Goal: Transaction & Acquisition: Obtain resource

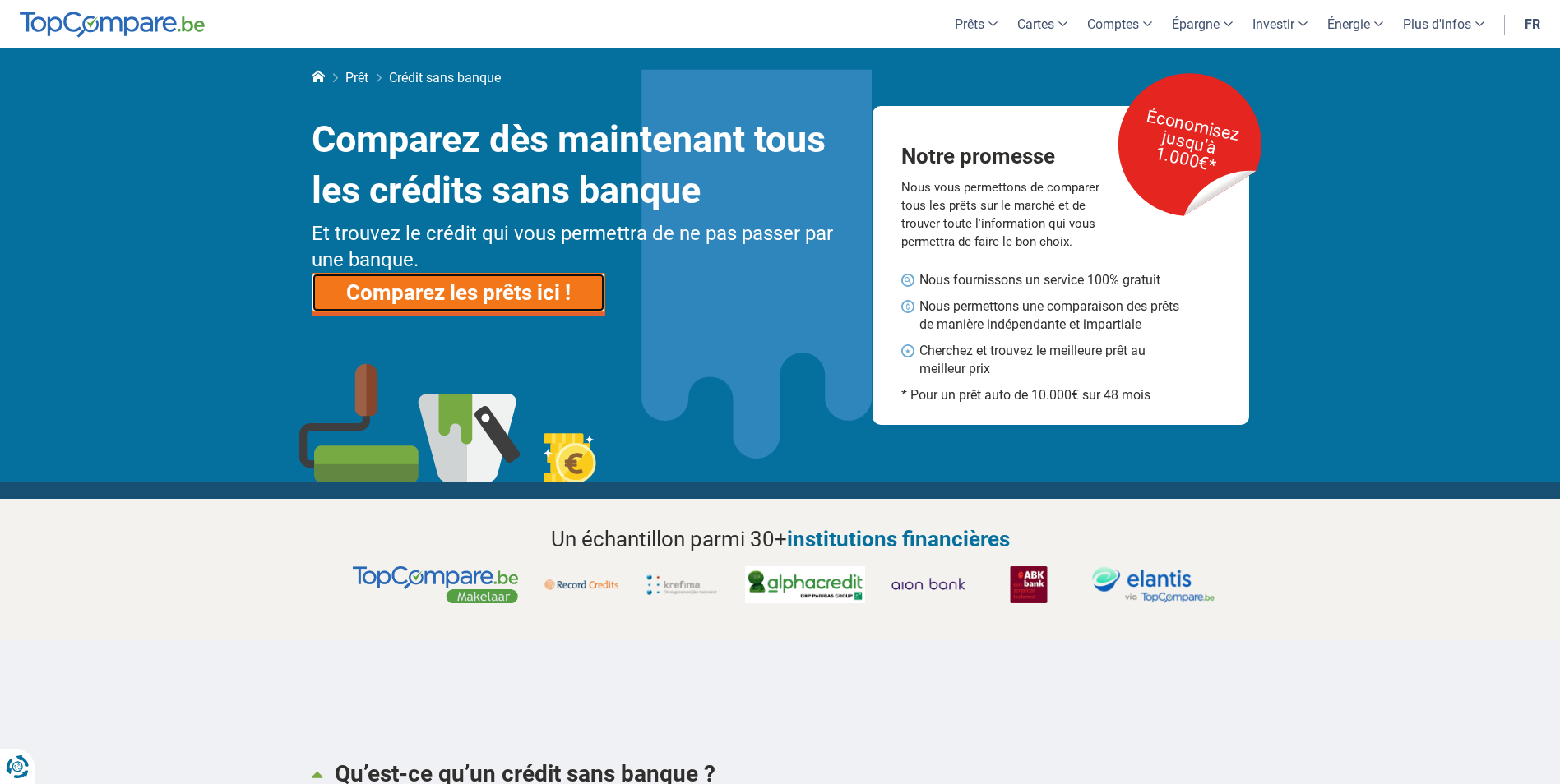
click at [526, 295] on link "Comparez les prêts ici !" at bounding box center [458, 292] width 293 height 40
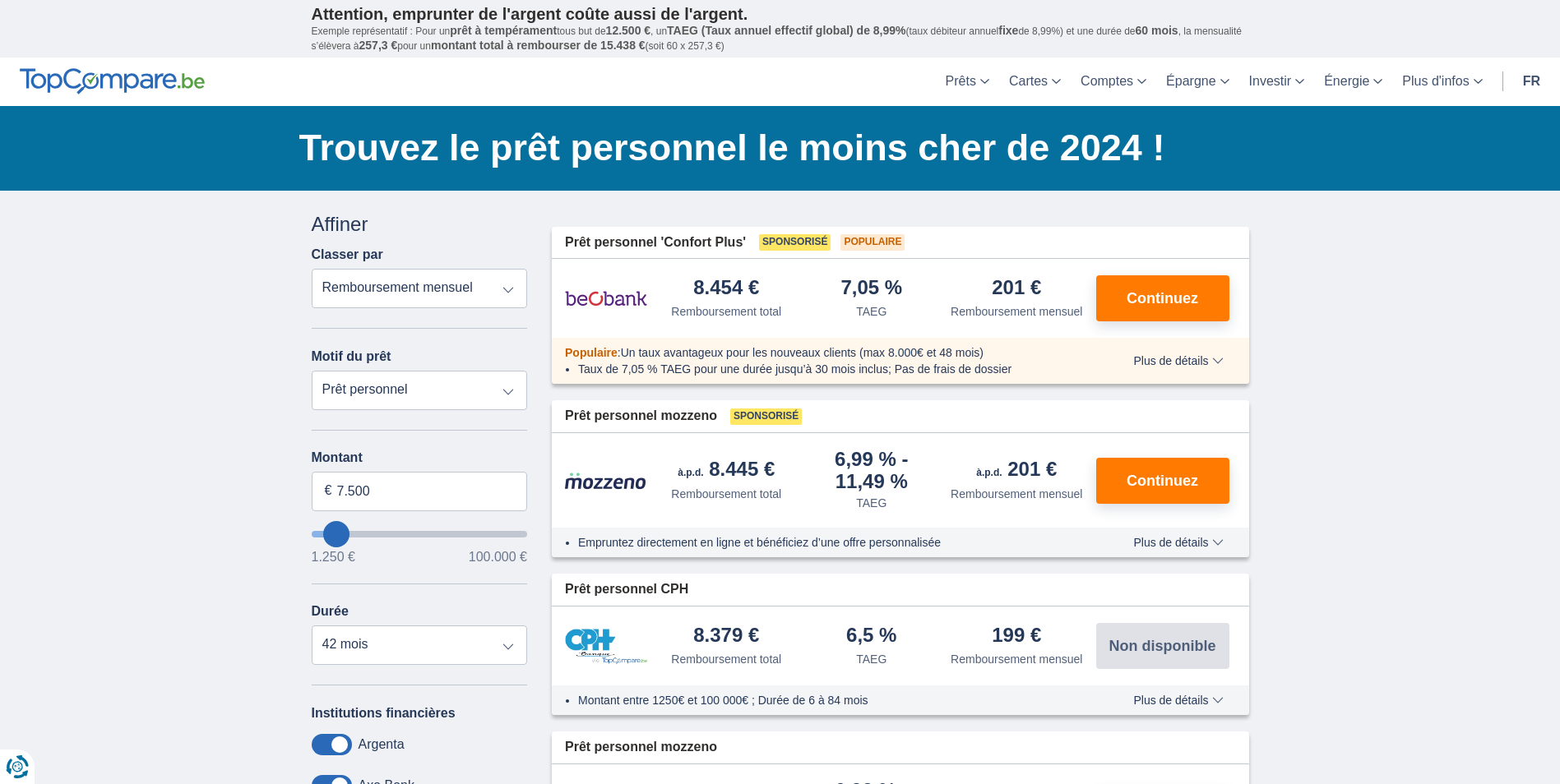
click at [468, 388] on select "Prêt personnel Voiture Moto / vélo Caravane / mobilhome Travaux Energie Rachat …" at bounding box center [419, 390] width 216 height 40
select select "renovationLoan"
click at [311, 370] on select "Prêt personnel Voiture Moto / vélo Caravane / mobilhome Travaux Energie Rachat …" at bounding box center [419, 390] width 216 height 40
type input "15.000"
type input "15250"
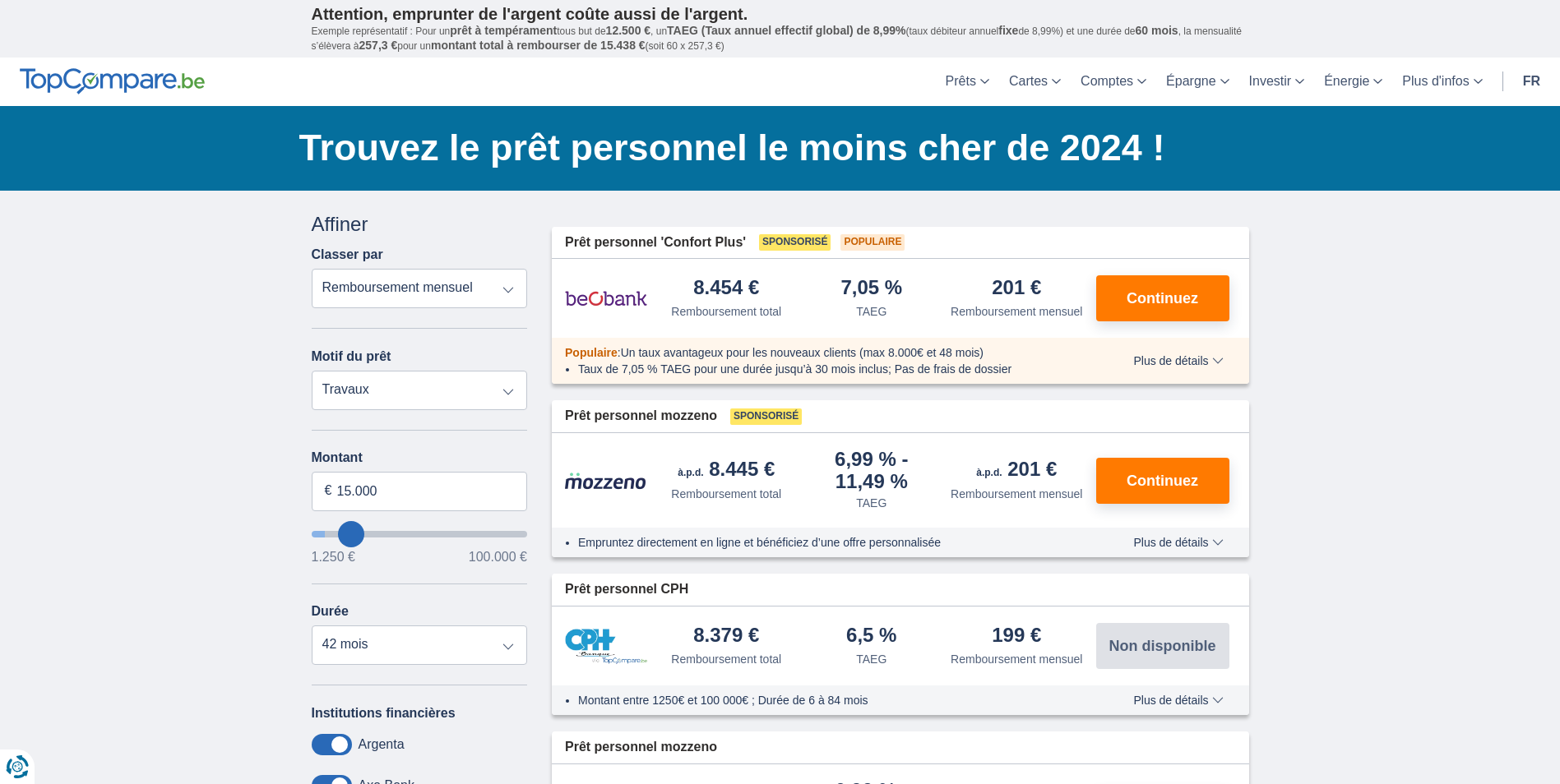
select select "60"
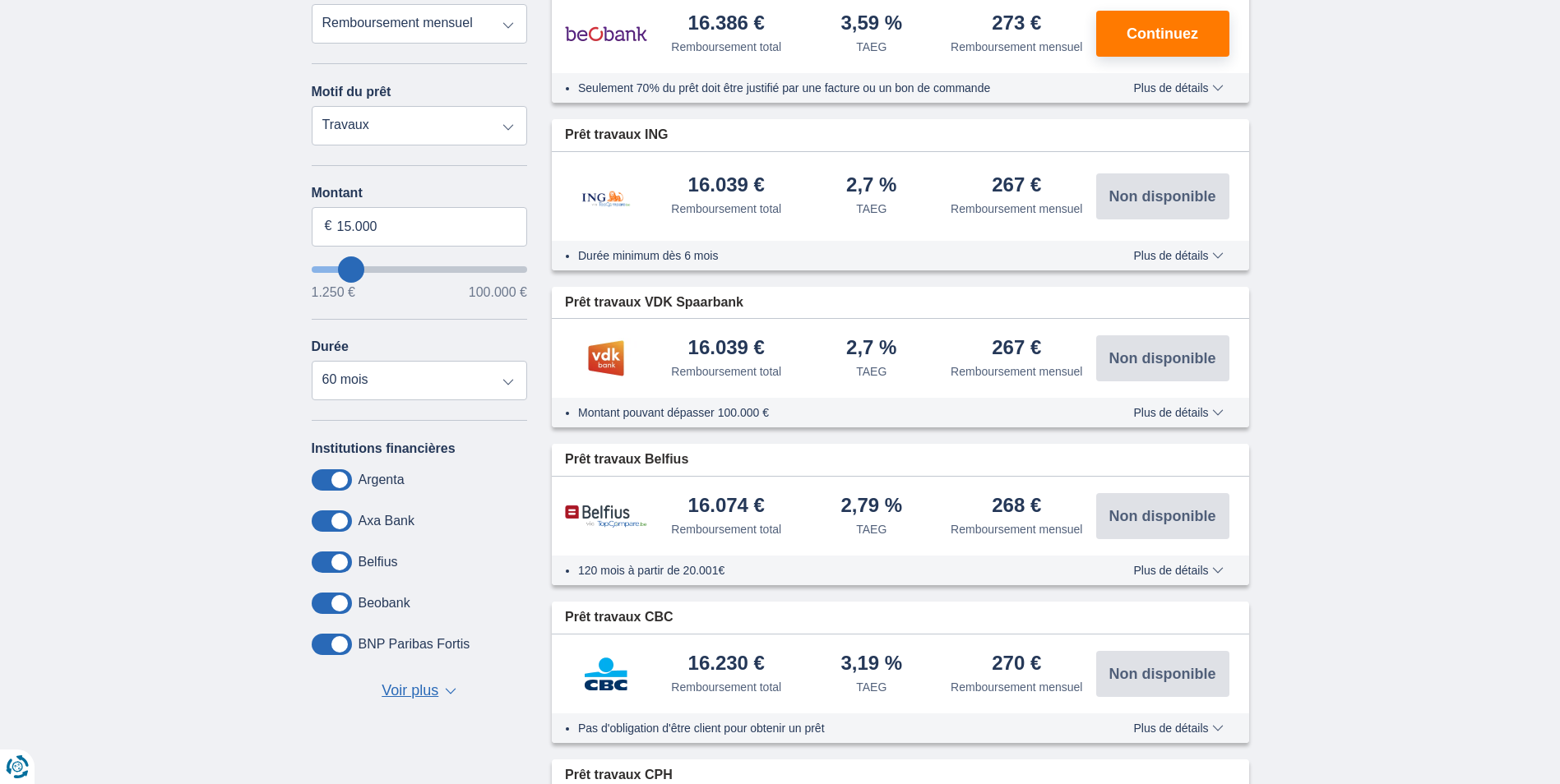
scroll to position [246, 0]
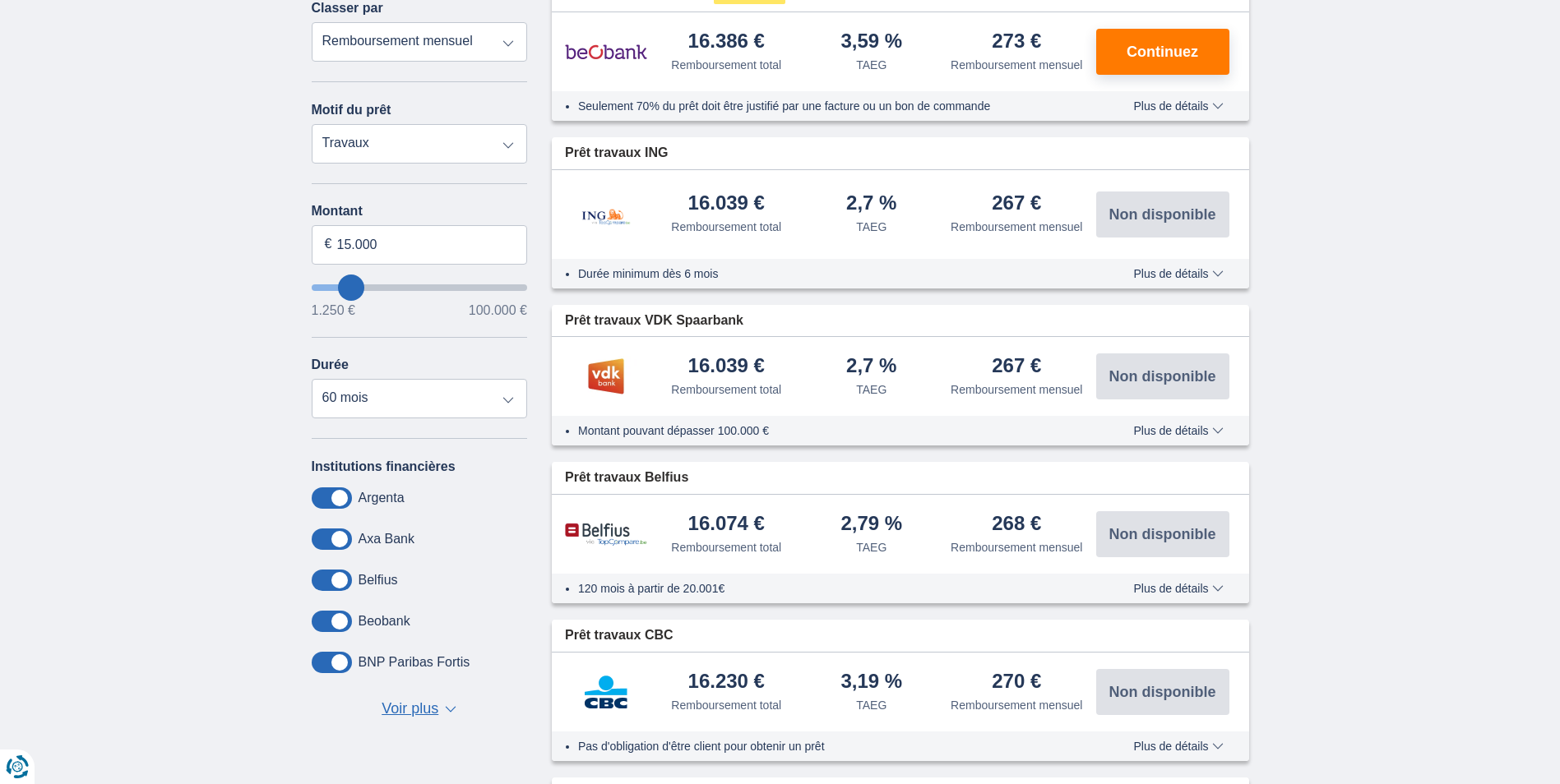
type input "16.250"
type input "16250"
type input "17.250"
type input "17250"
select select "84"
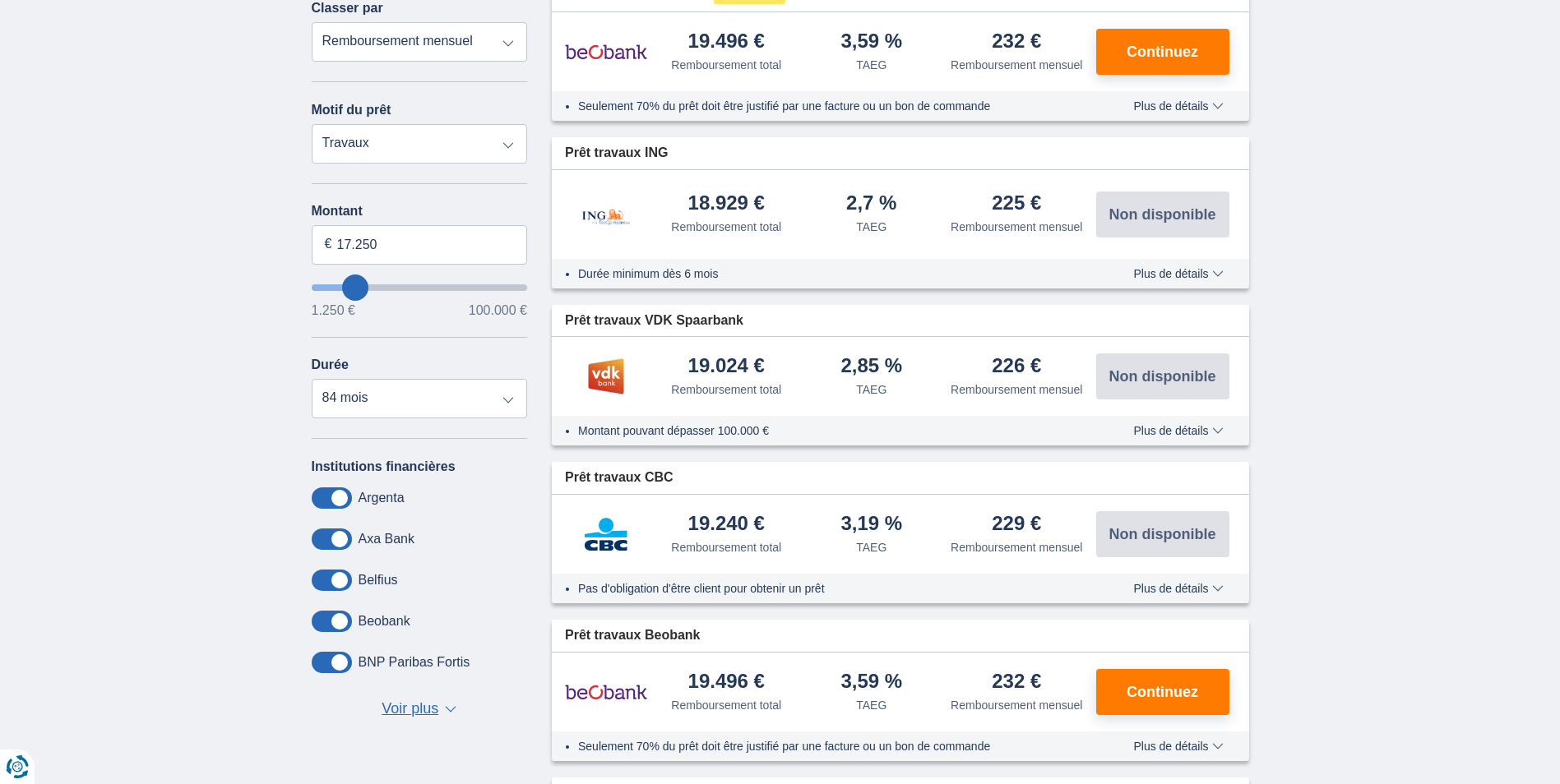
type input "33.250"
type input "33250"
click at [387, 284] on input "wantToBorrow" at bounding box center [419, 287] width 216 height 6
select select "120"
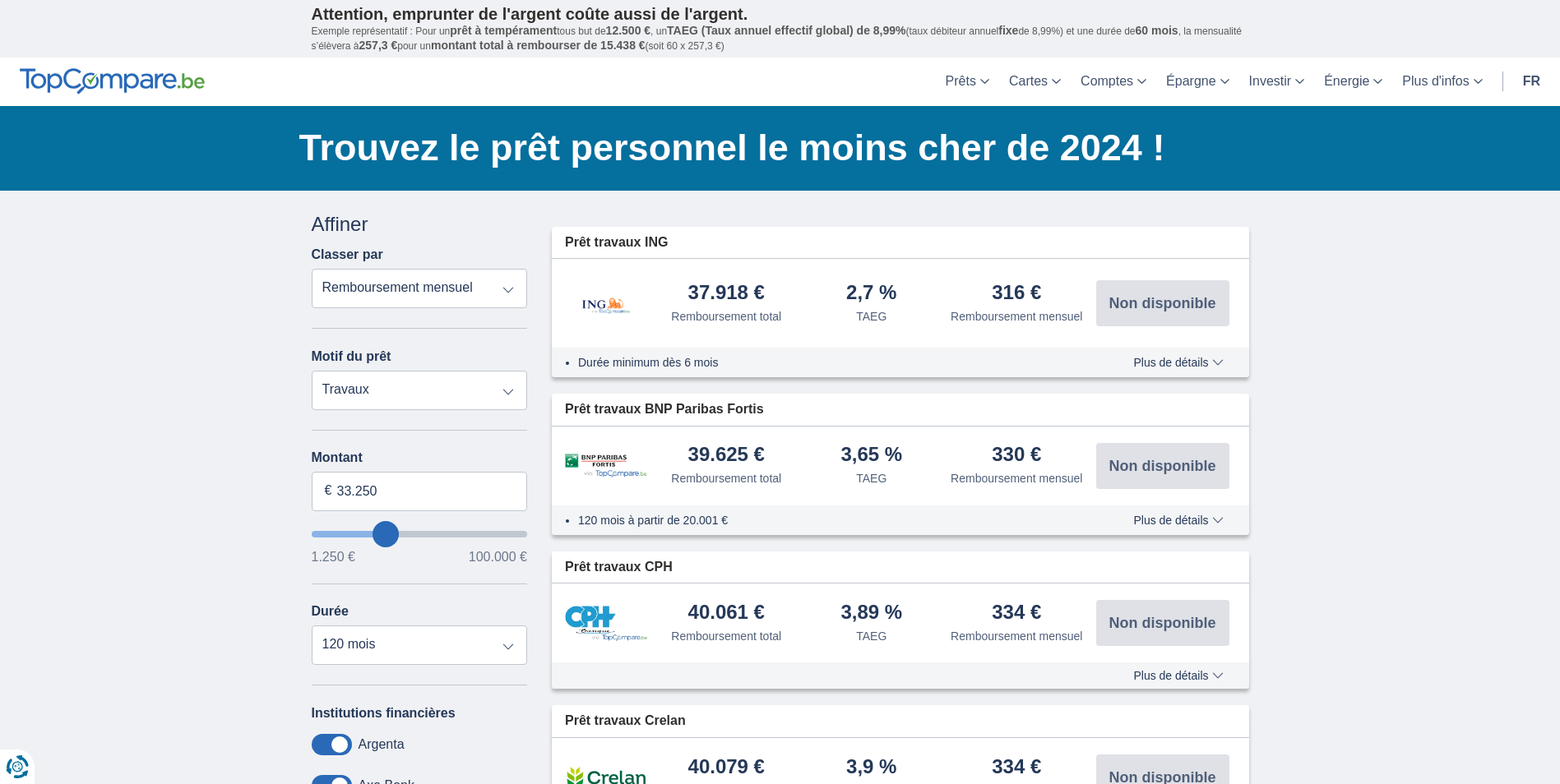
type input "29.250"
type input "28250"
type input "26.250"
type input "26250"
type input "25.250"
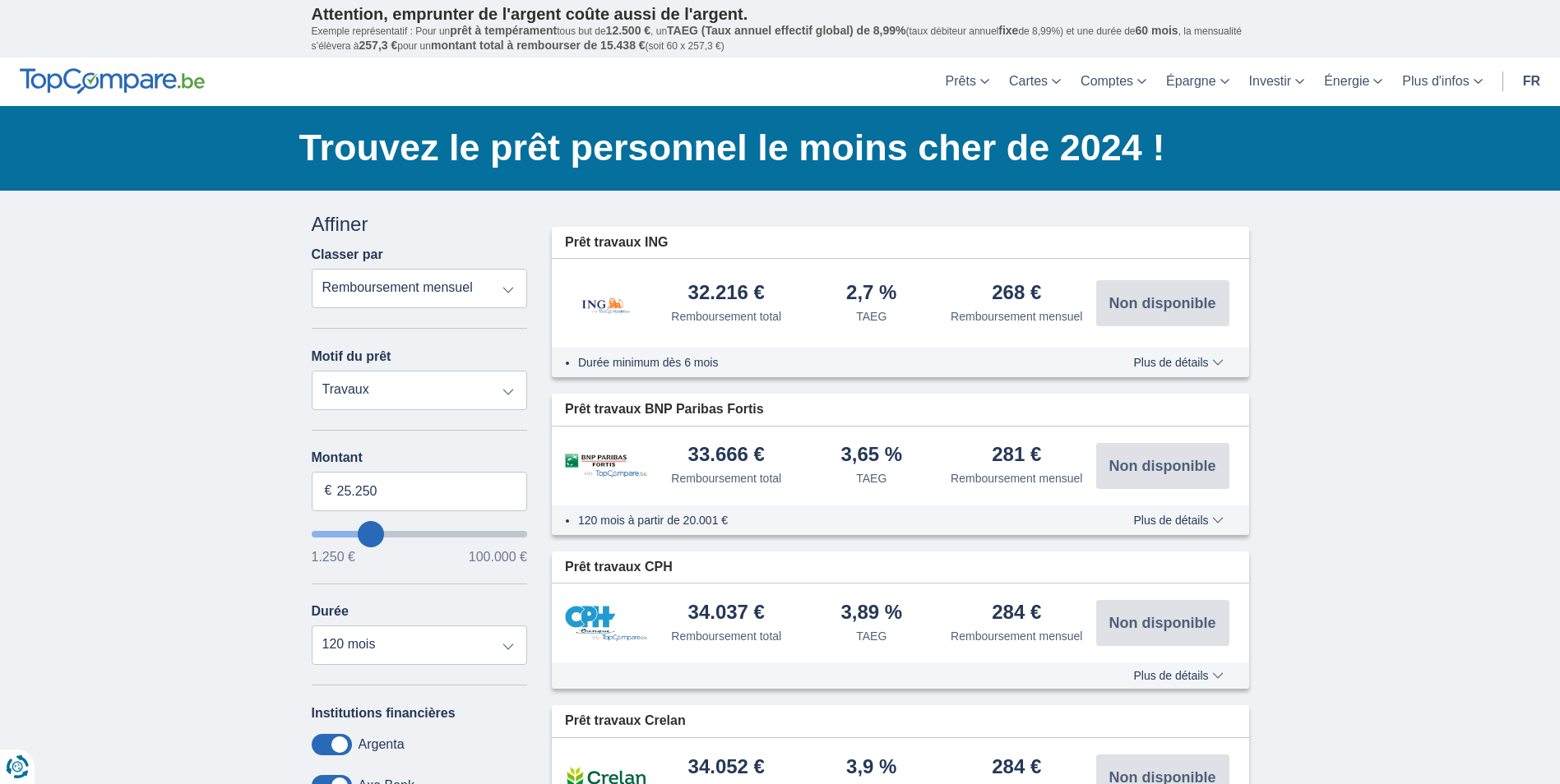
type input "24250"
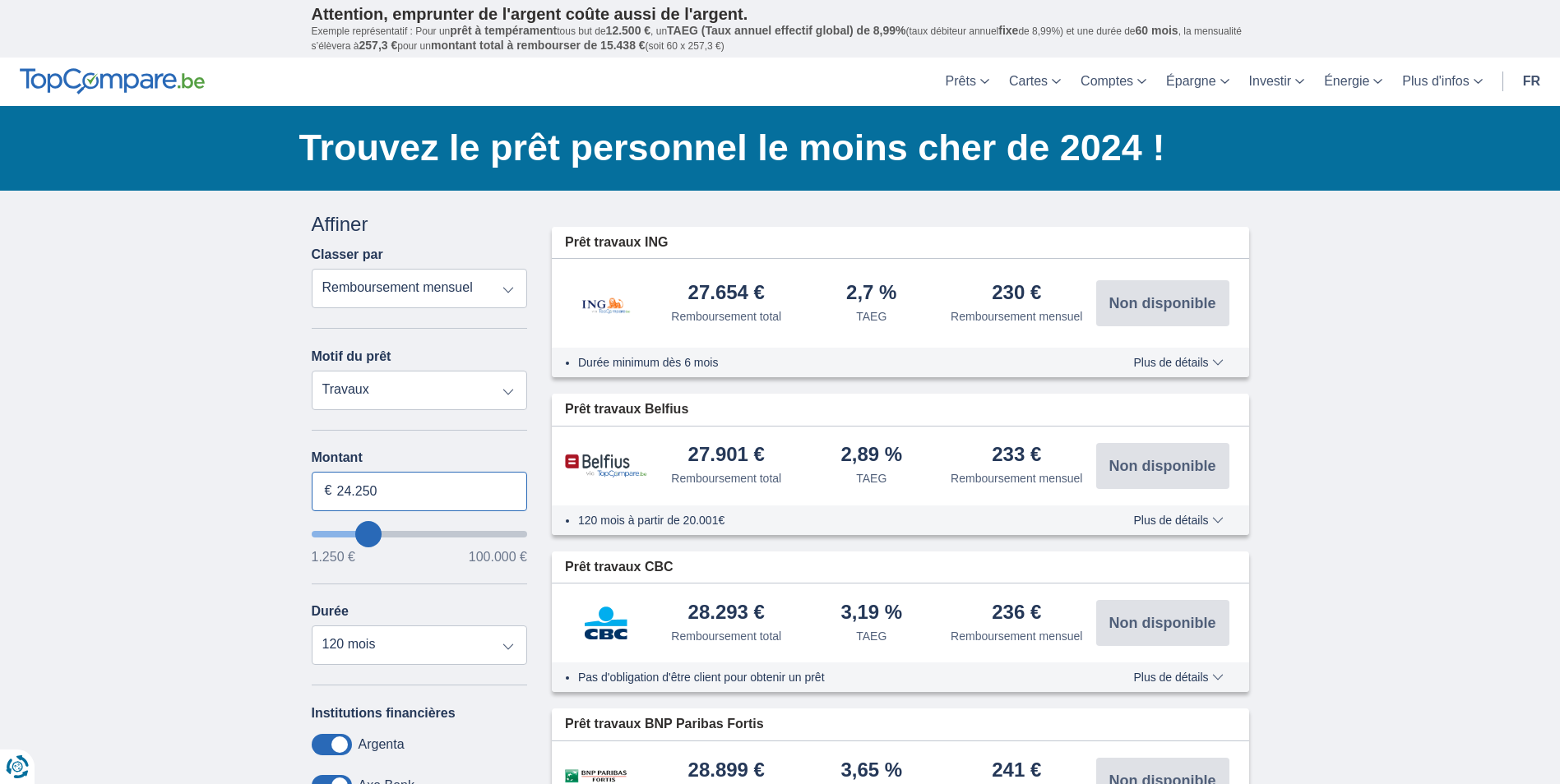
drag, startPoint x: 380, startPoint y: 495, endPoint x: 334, endPoint y: 495, distance: 46.0
click at [334, 495] on input "24.250" at bounding box center [419, 492] width 216 height 40
type input "25.000"
type input "25250"
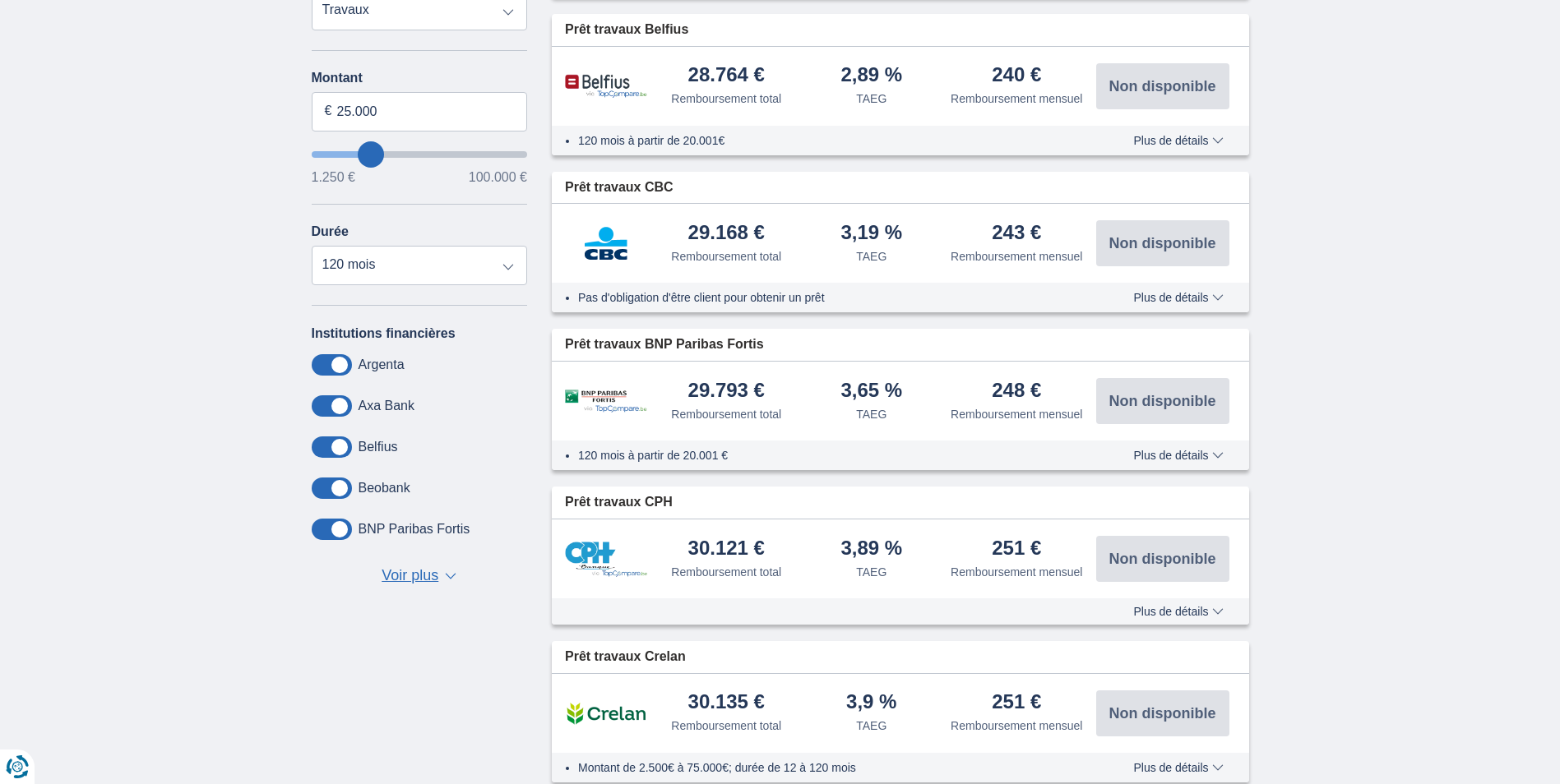
scroll to position [165, 0]
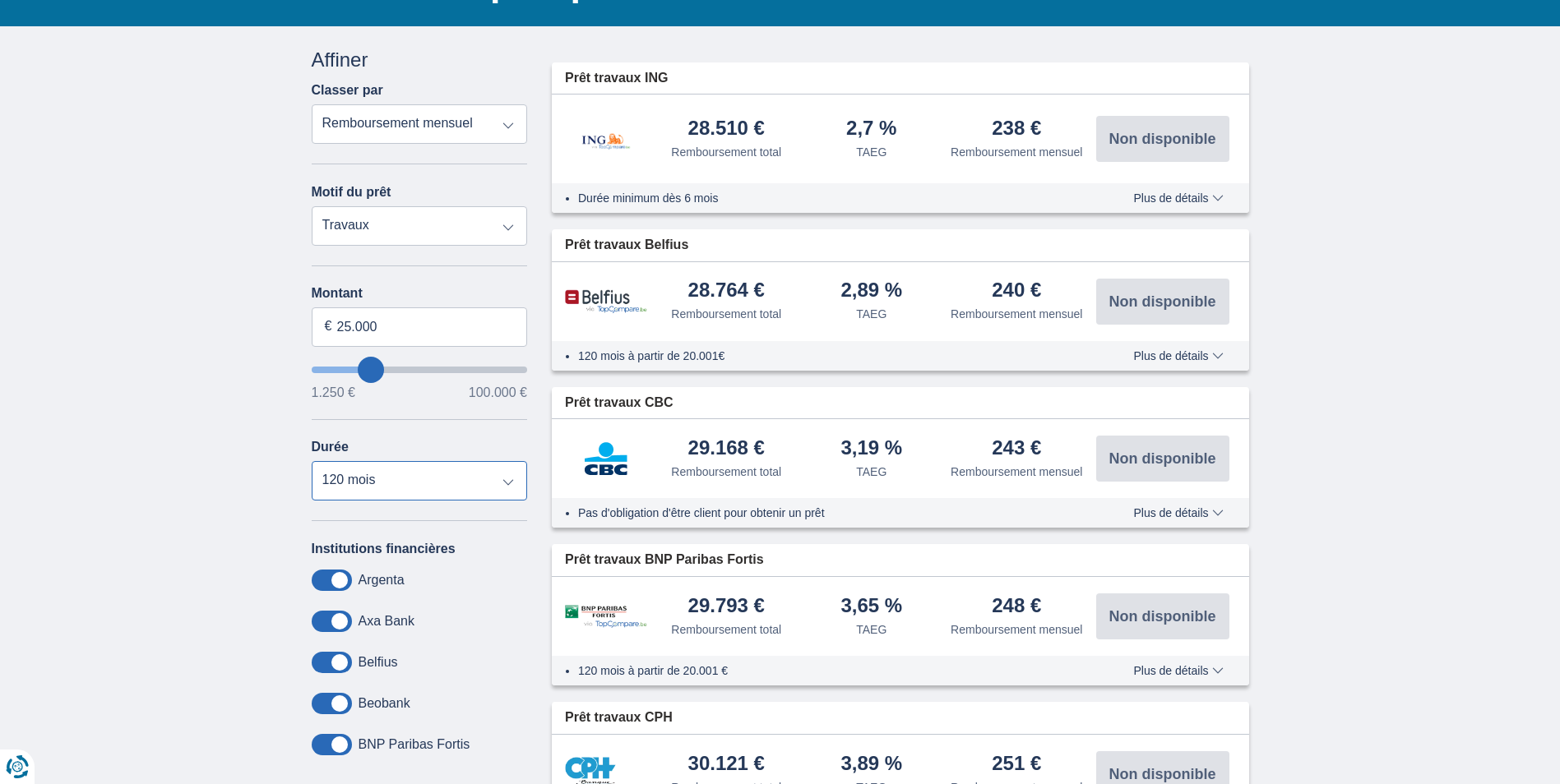
click at [518, 493] on select "12 mois 18 mois 24 mois 30 mois 36 mois 42 mois 48 mois 60 mois 72 mois 84 mois…" at bounding box center [419, 481] width 216 height 40
click at [311, 461] on select "12 mois 18 mois 24 mois 30 mois 36 mois 42 mois 48 mois 60 mois 72 mois 84 mois…" at bounding box center [419, 481] width 216 height 40
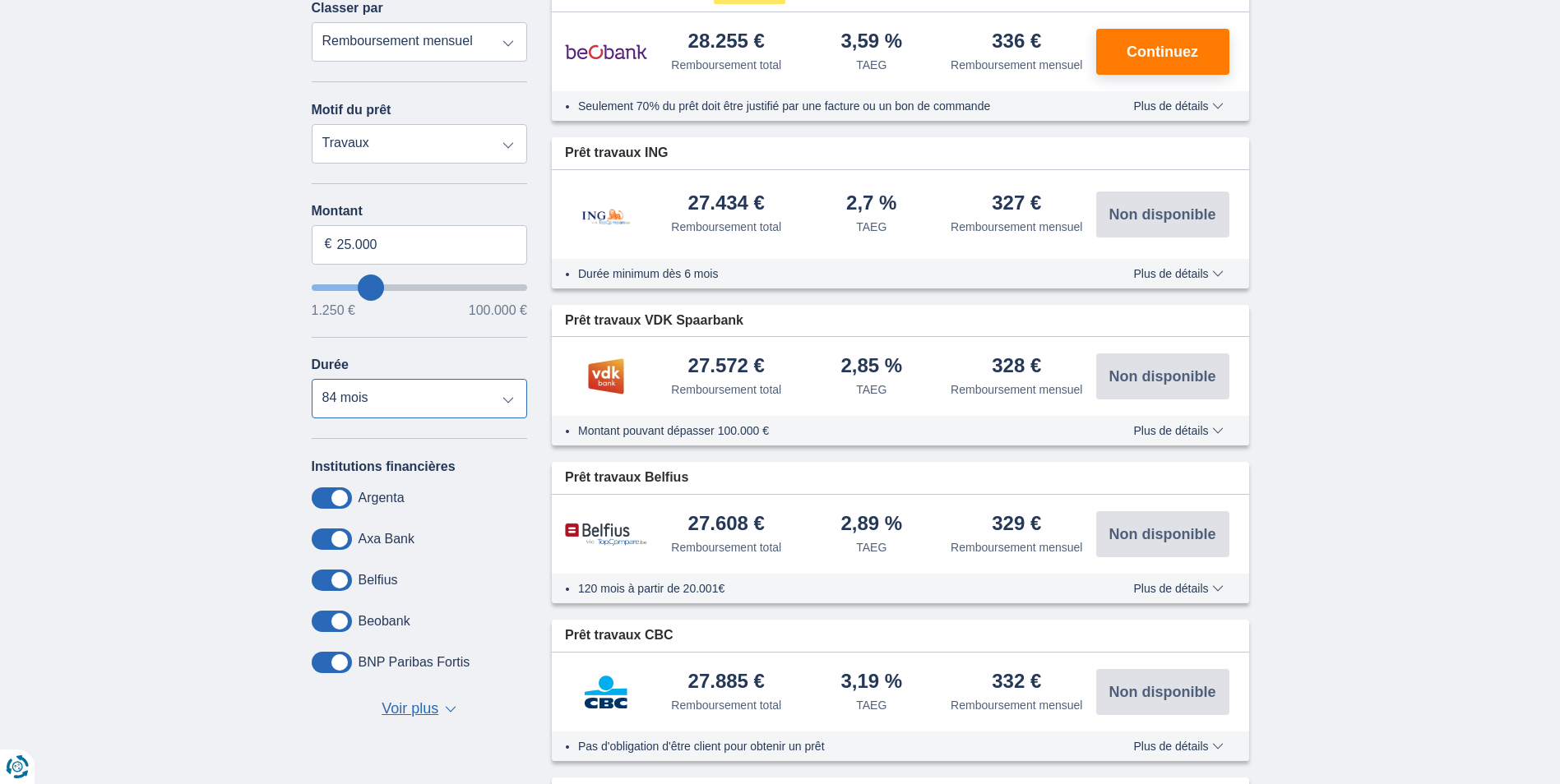
scroll to position [329, 0]
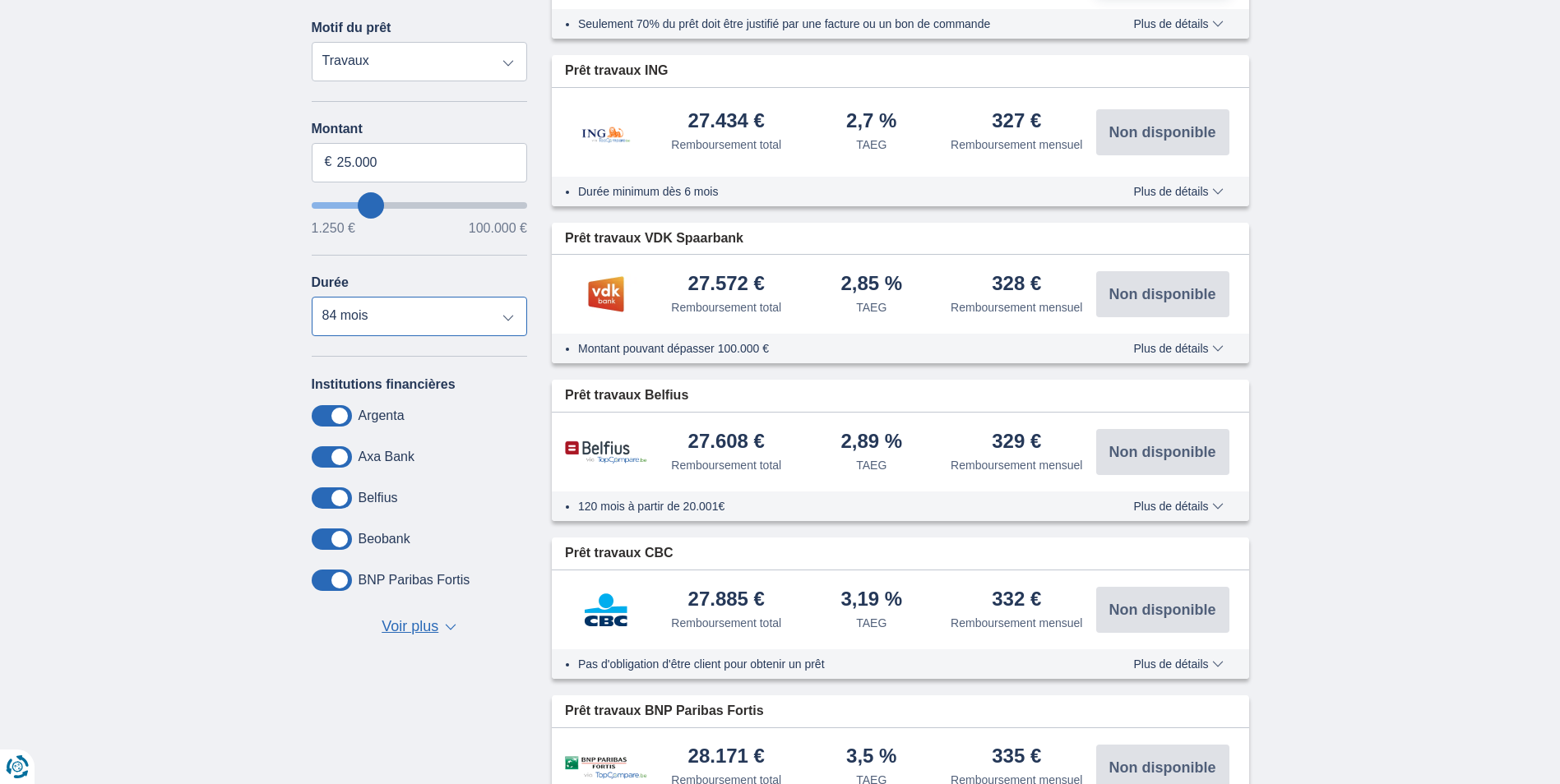
click at [508, 320] on select "12 mois 18 mois 24 mois 30 mois 36 mois 42 mois 48 mois 60 mois 72 mois 84 mois…" at bounding box center [419, 316] width 216 height 40
select select "60"
click at [311, 297] on select "12 mois 18 mois 24 mois 30 mois 36 mois 42 mois 48 mois 60 mois 72 mois 84 mois…" at bounding box center [419, 316] width 216 height 40
click at [1210, 349] on span "Plus de détails" at bounding box center [1178, 348] width 90 height 12
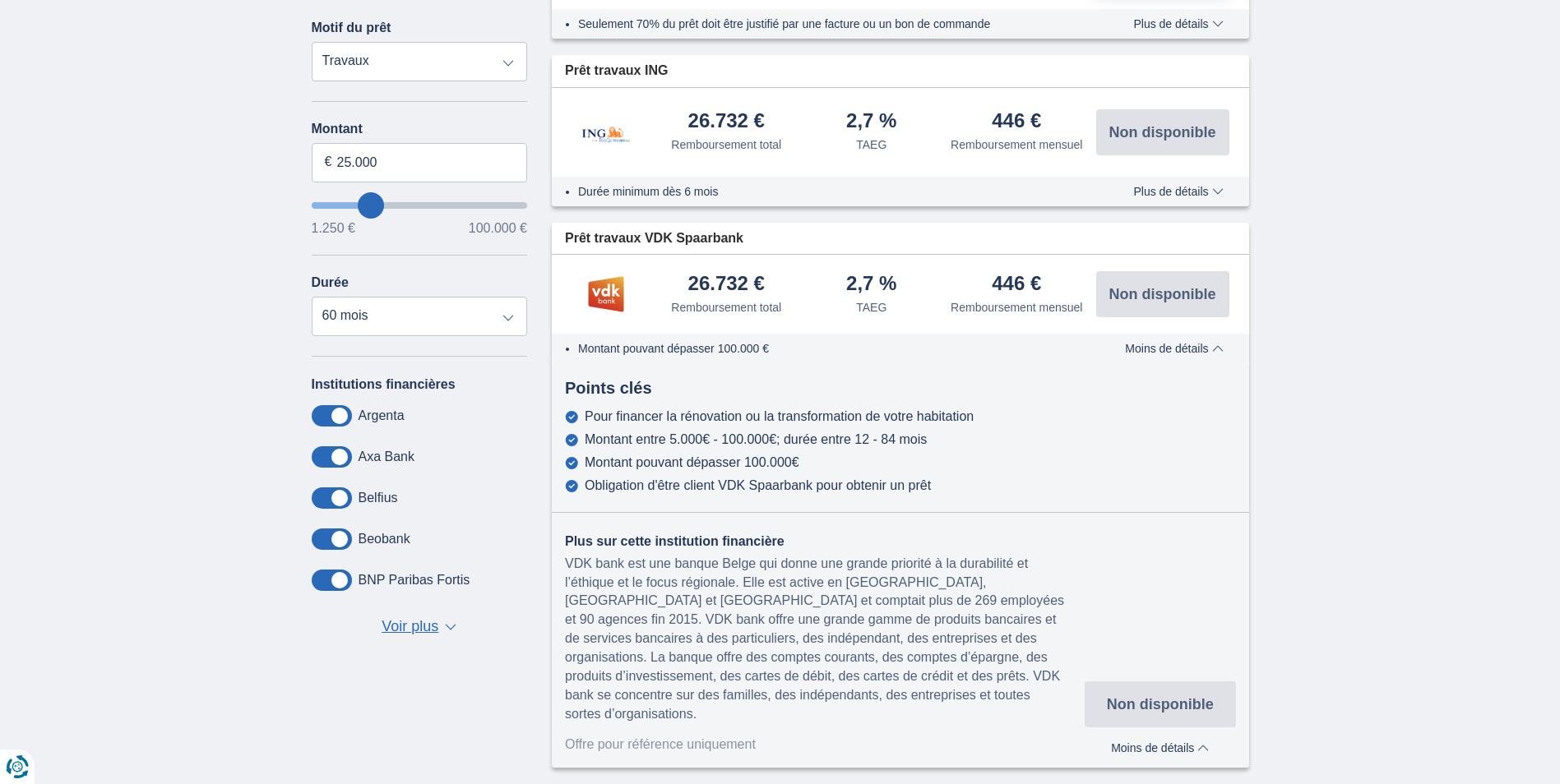
click at [605, 301] on img at bounding box center [605, 294] width 82 height 41
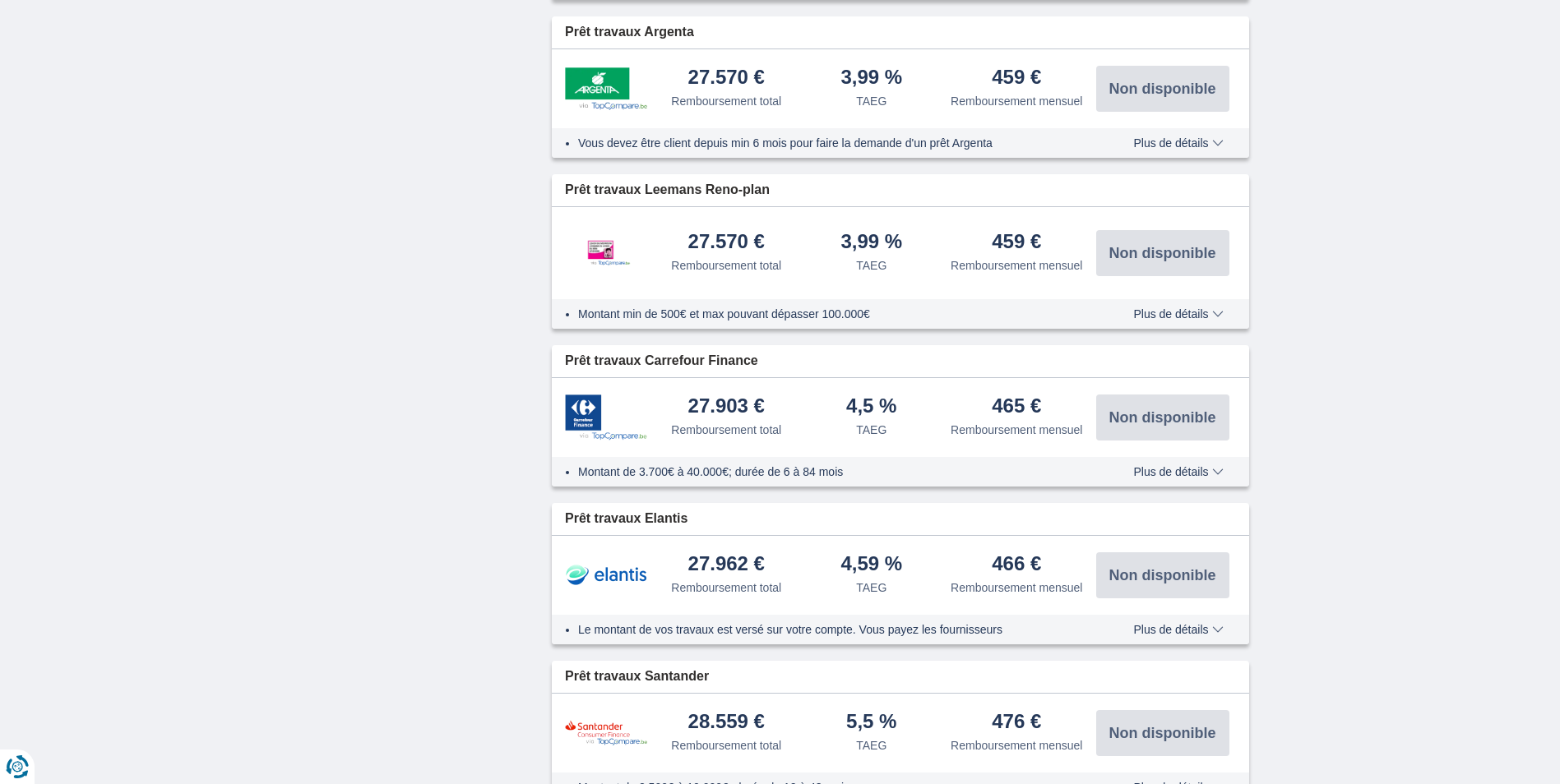
scroll to position [2301, 0]
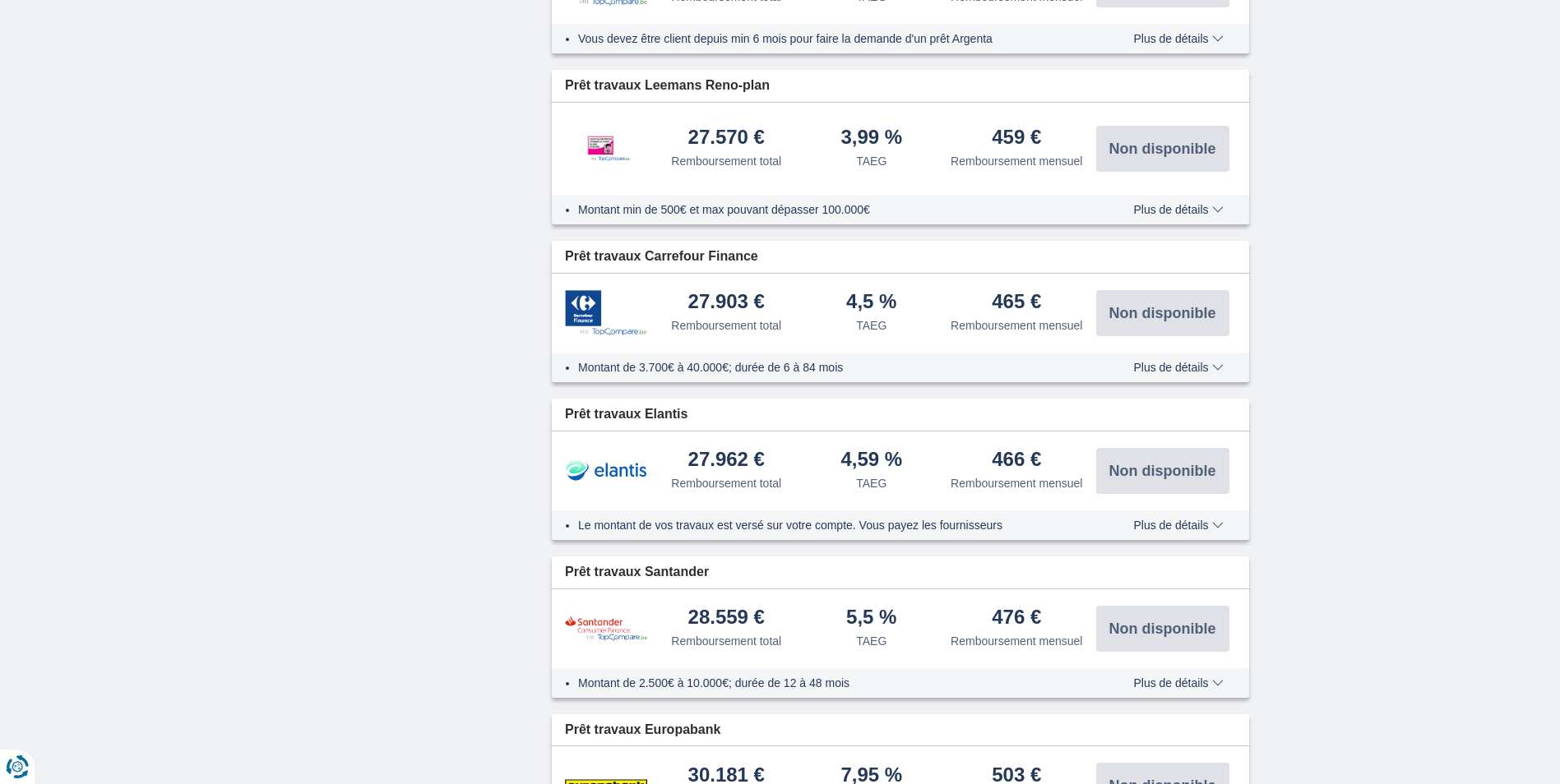
click at [1214, 361] on span "Plus de détails" at bounding box center [1178, 367] width 90 height 12
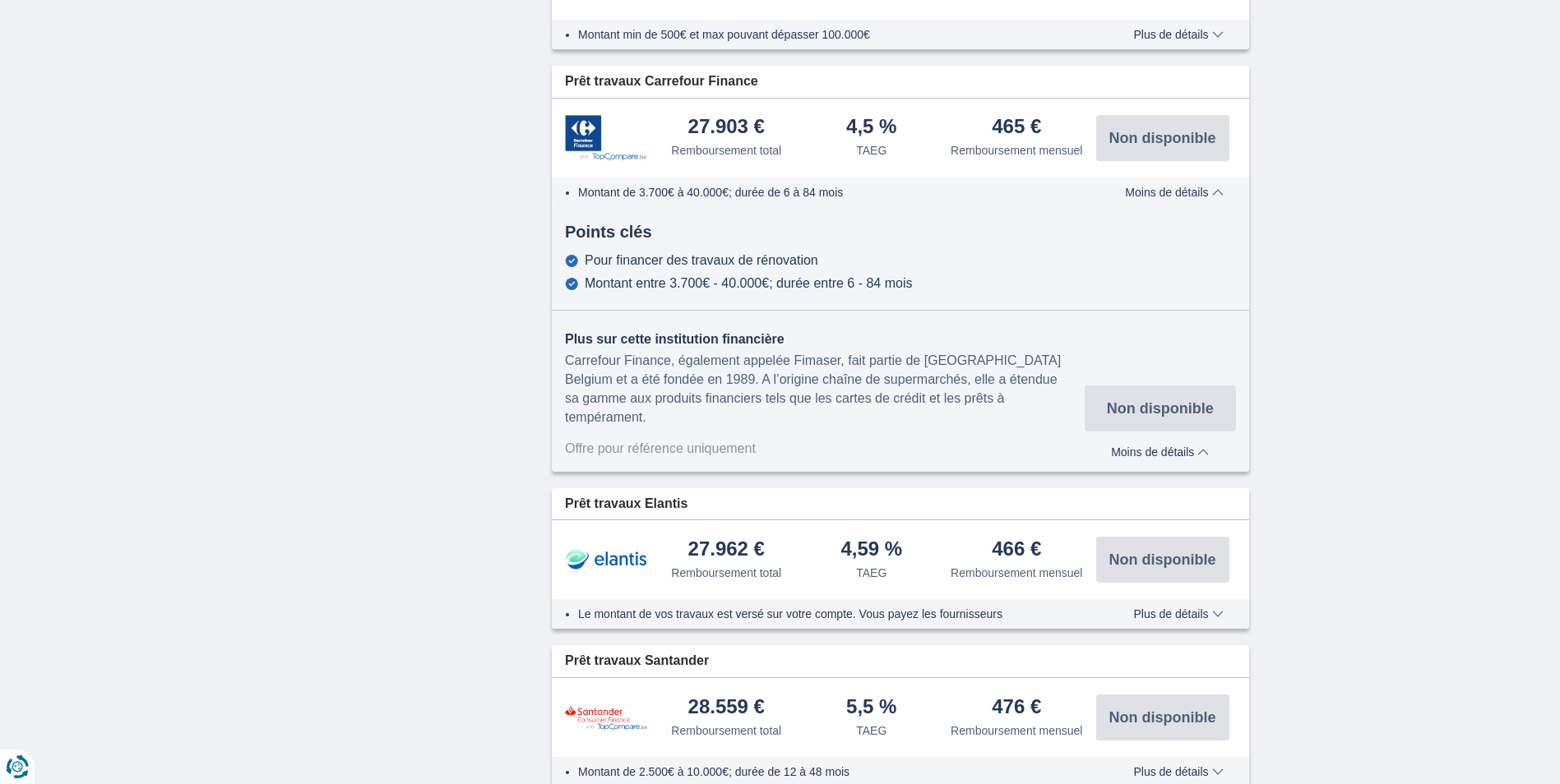
scroll to position [2547, 0]
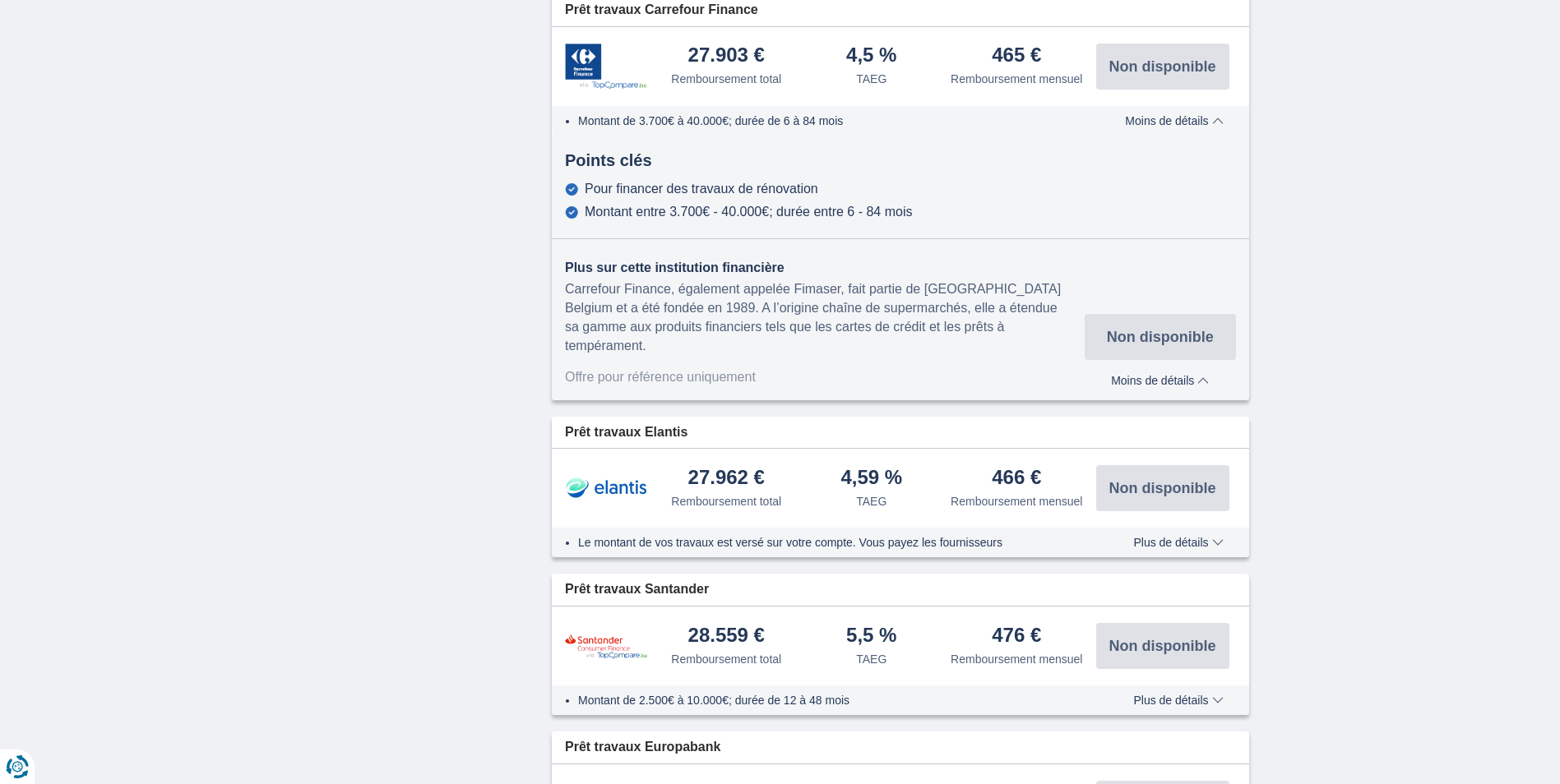
click at [1199, 537] on span "Plus de détails" at bounding box center [1178, 542] width 90 height 12
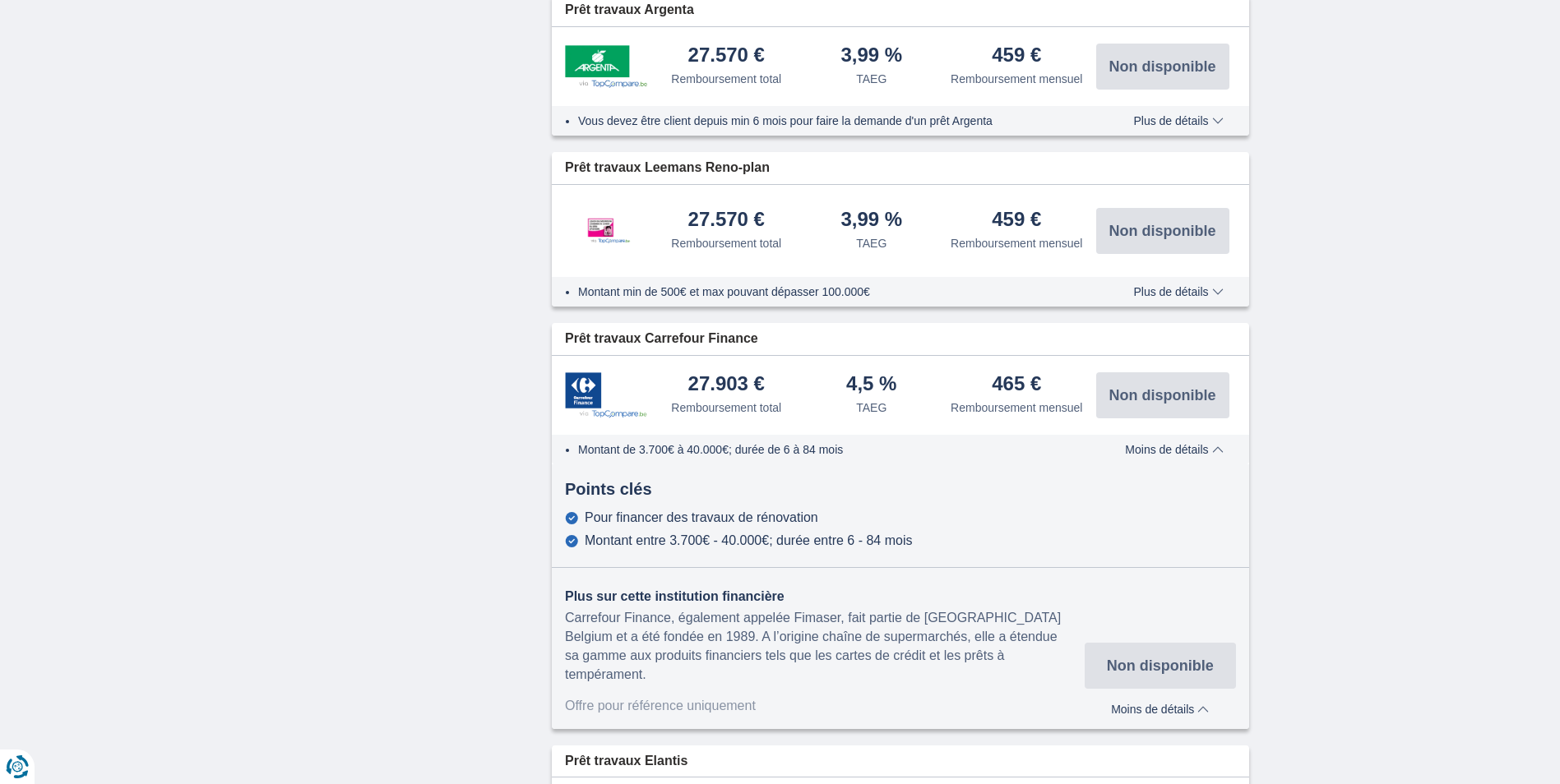
scroll to position [2136, 0]
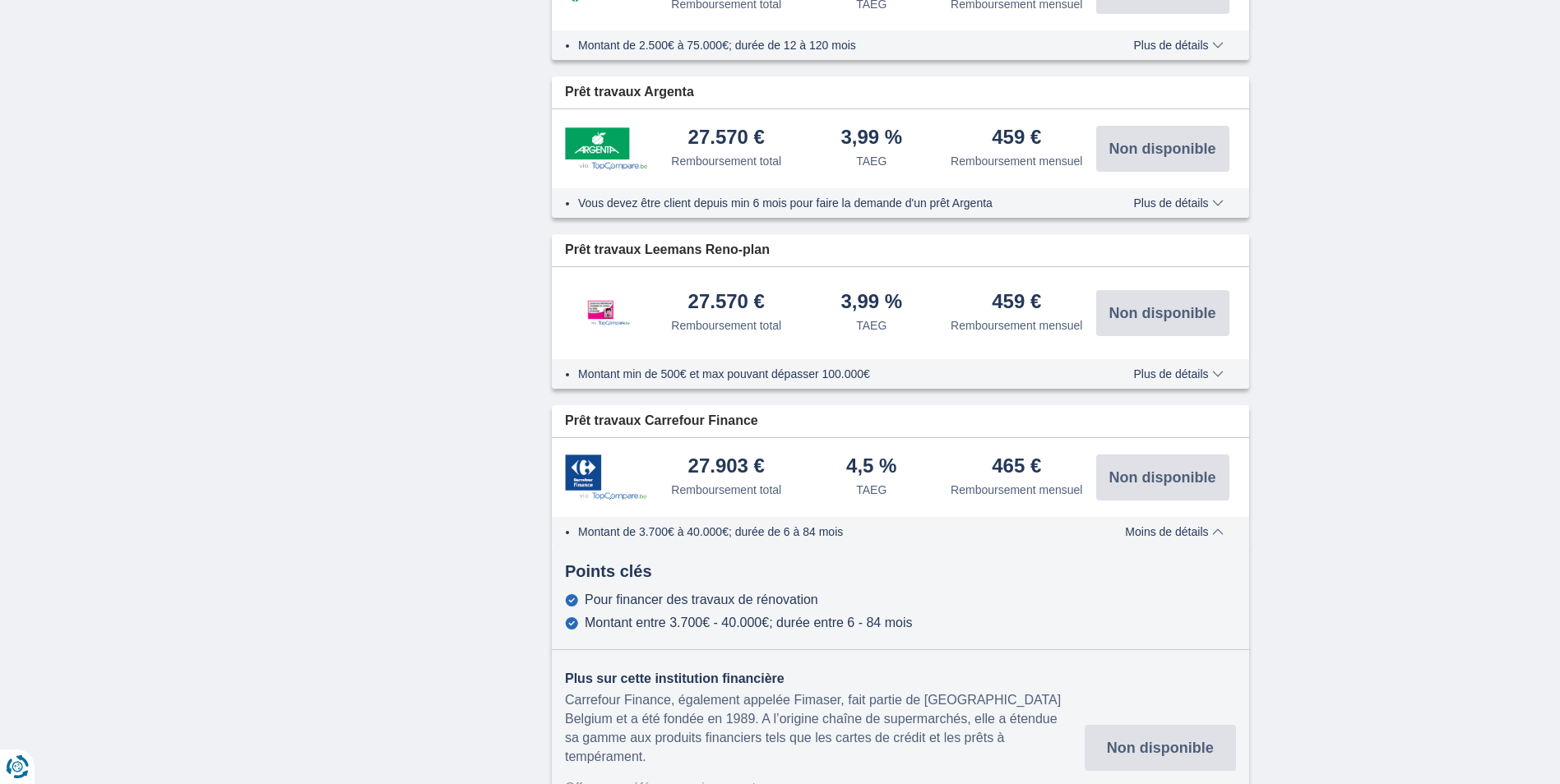
click at [1163, 368] on span "Plus de détails" at bounding box center [1178, 373] width 90 height 12
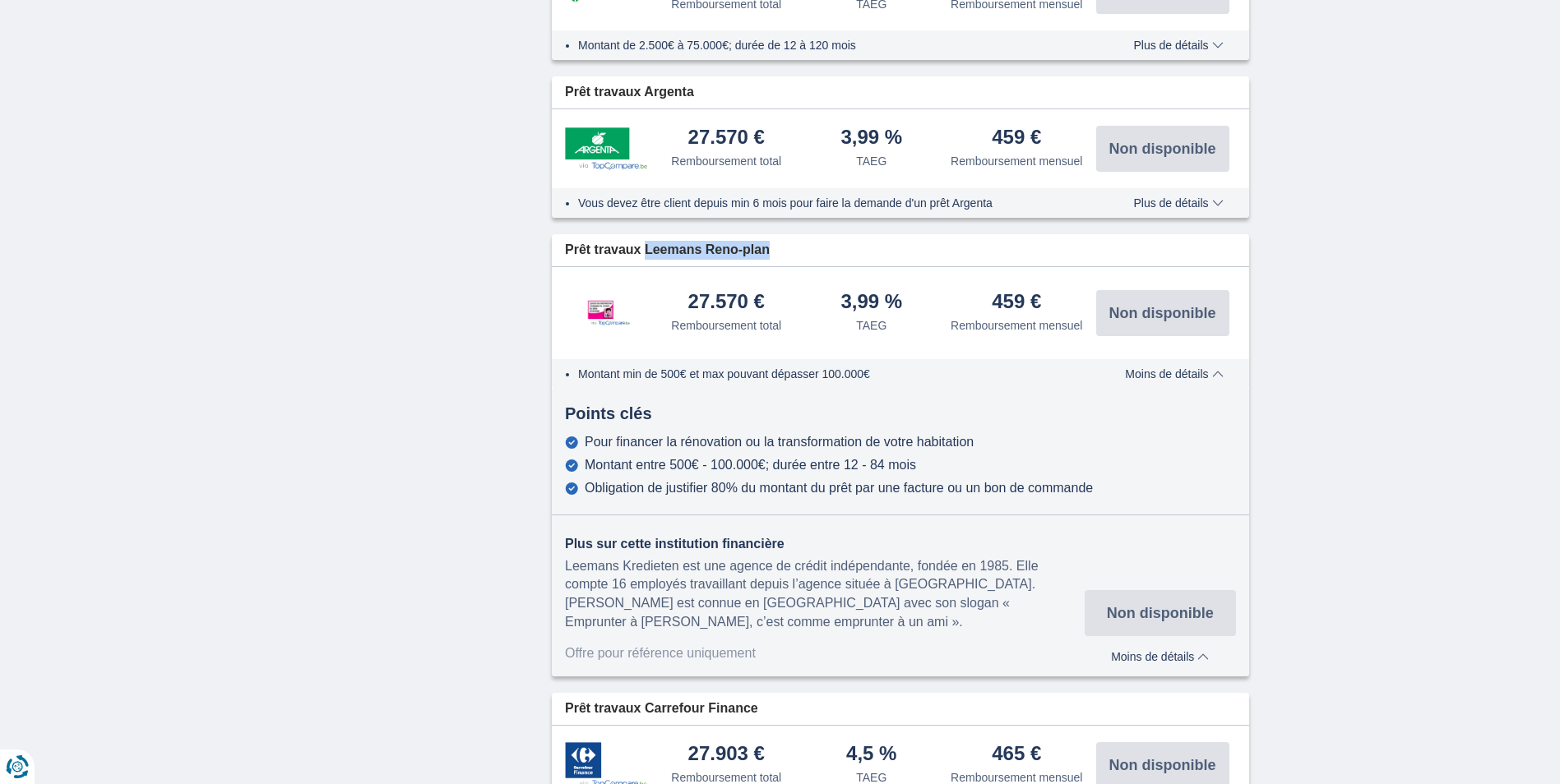
drag, startPoint x: 761, startPoint y: 232, endPoint x: 641, endPoint y: 230, distance: 120.0
click at [641, 234] on div "Prêt travaux Leemans Reno-plan" at bounding box center [900, 250] width 697 height 32
copy span "Leemans Reno-plan"
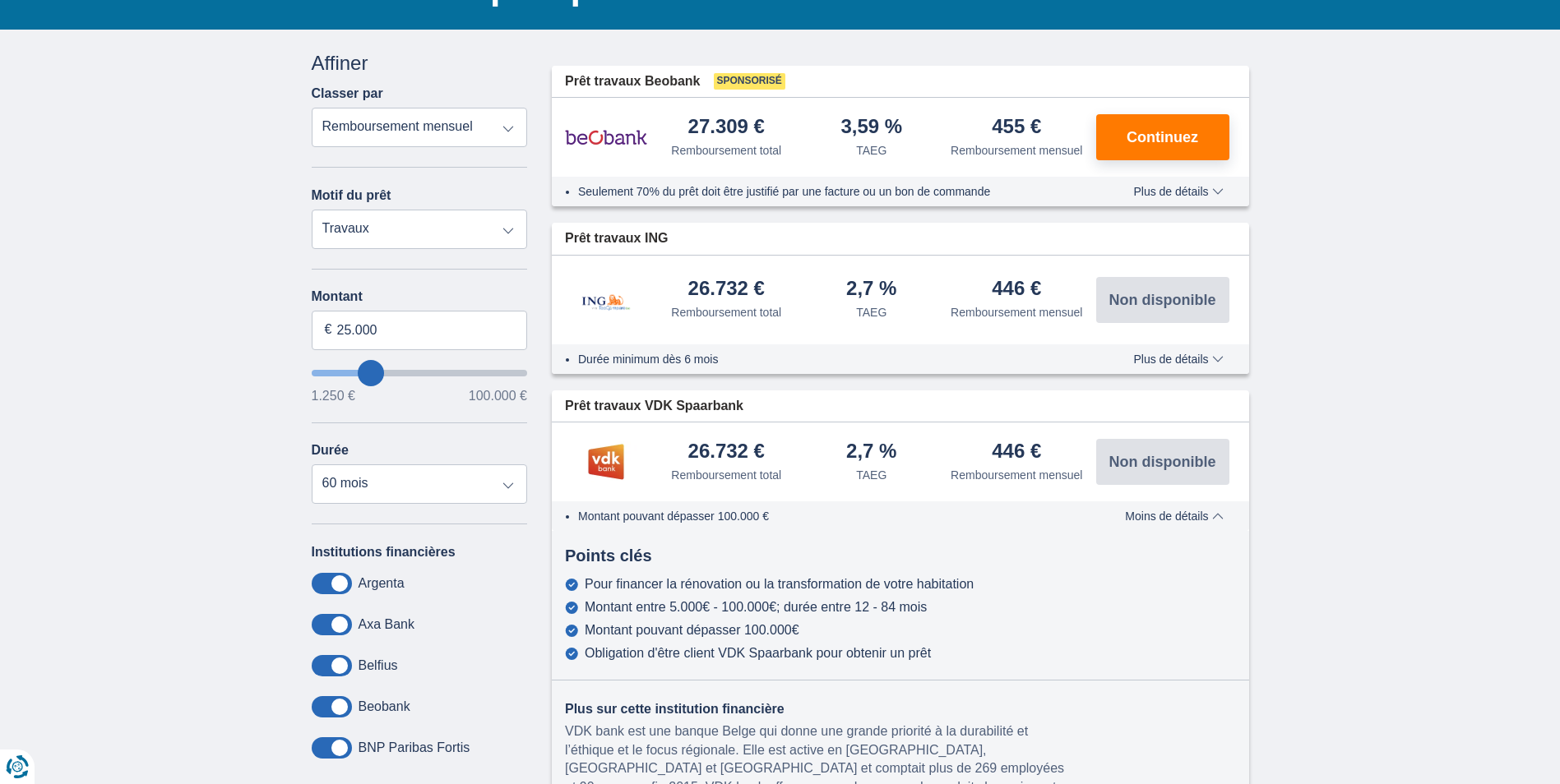
scroll to position [0, 0]
